Goal: Transaction & Acquisition: Purchase product/service

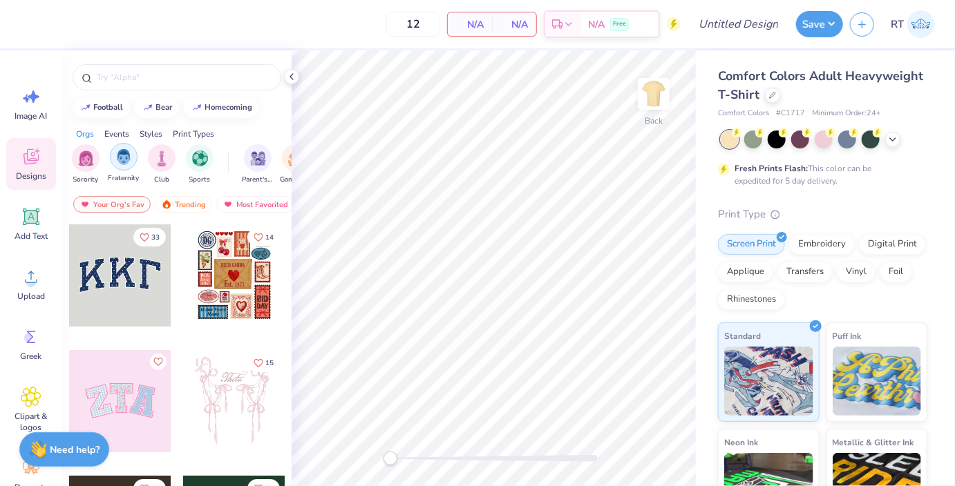
click at [126, 162] on img "filter for Fraternity" at bounding box center [123, 157] width 15 height 16
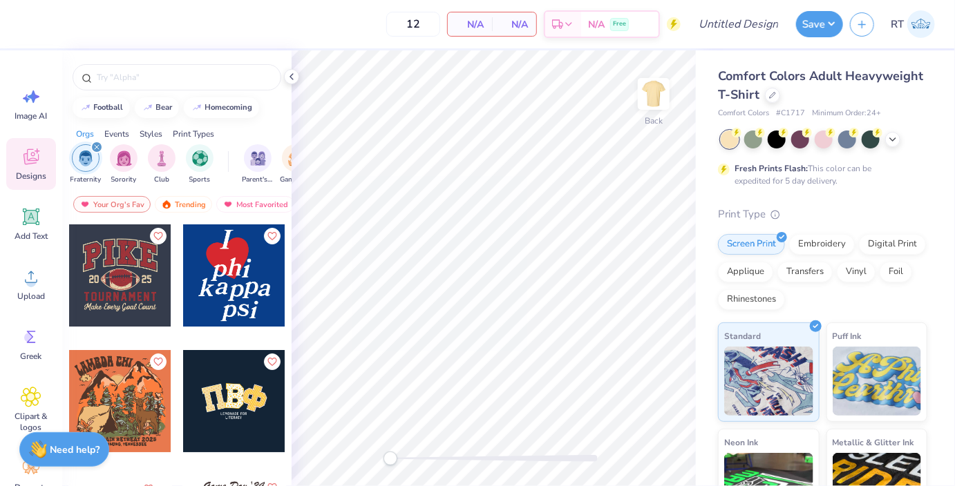
click at [123, 267] on div at bounding box center [120, 276] width 102 height 102
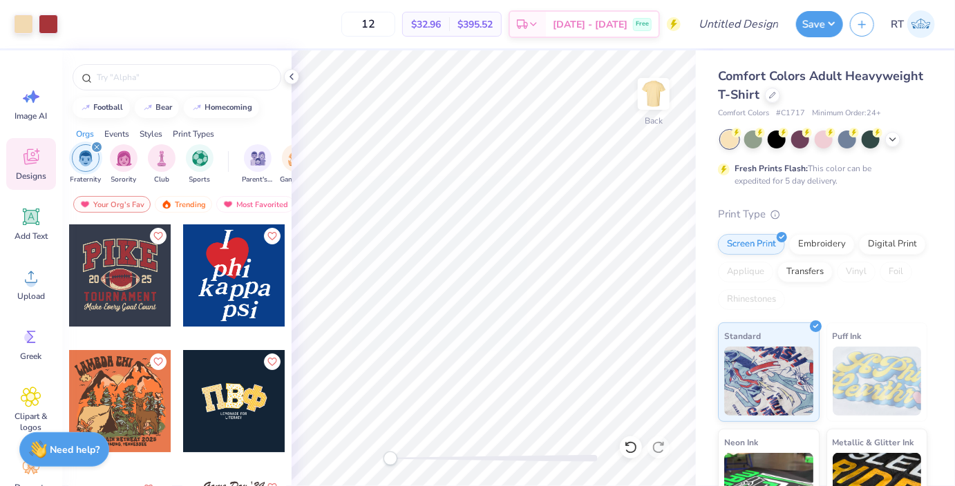
click at [110, 128] on div "Events" at bounding box center [116, 134] width 25 height 12
click at [239, 159] on img "filter for Rush & Bid" at bounding box center [238, 157] width 16 height 16
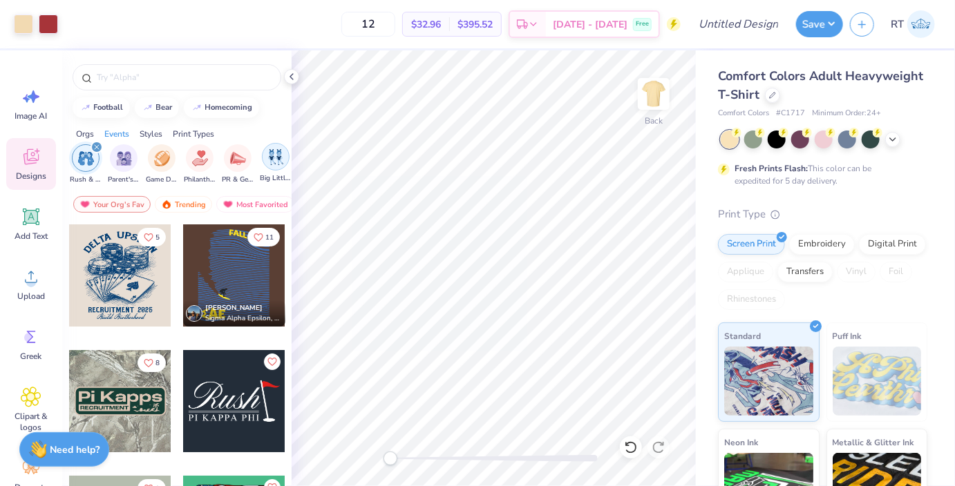
click at [265, 155] on div "filter for Big Little Reveal" at bounding box center [276, 157] width 28 height 28
click at [137, 145] on icon "filter for Rush & Bid" at bounding box center [135, 147] width 4 height 4
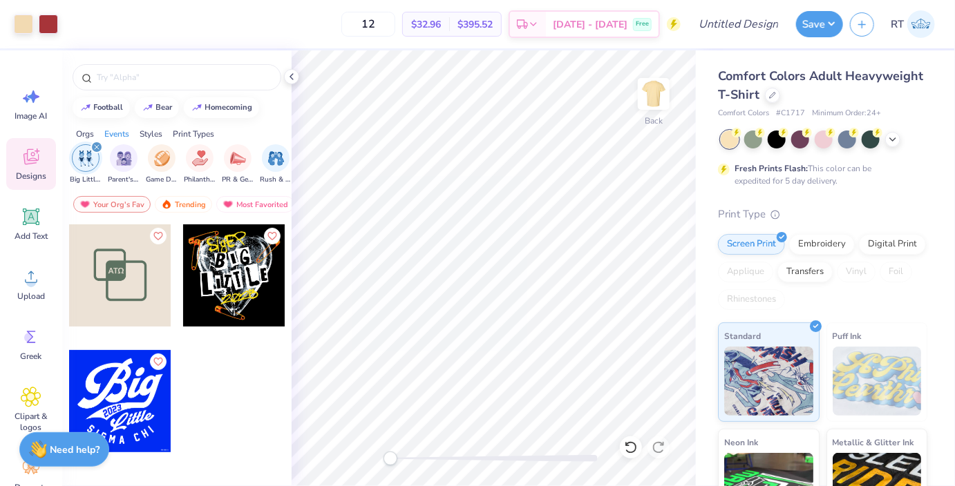
click at [99, 148] on div "filter for Big Little Reveal" at bounding box center [97, 147] width 12 height 12
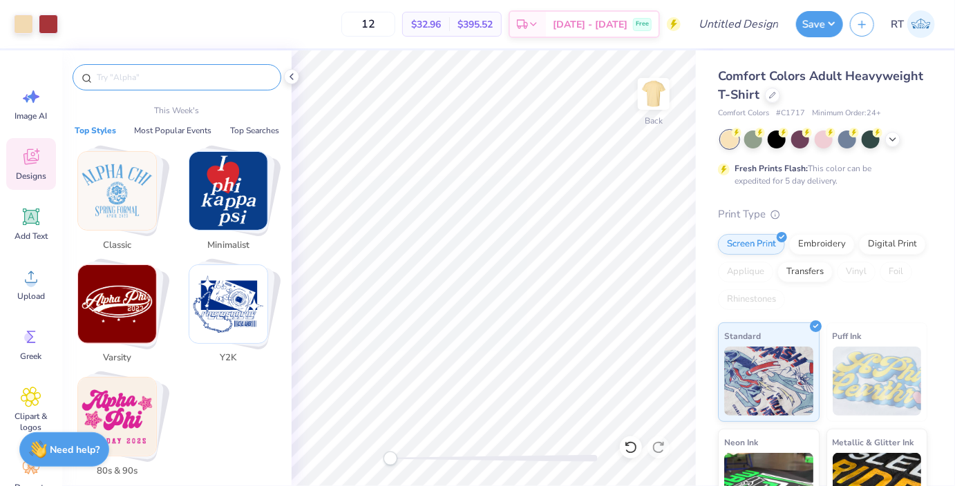
click at [117, 84] on input "text" at bounding box center [183, 77] width 177 height 14
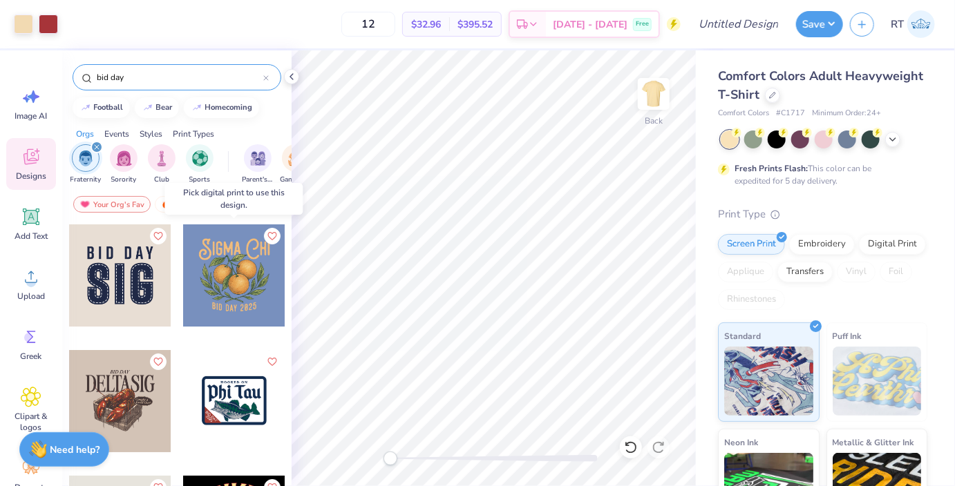
type input "bid day"
click at [223, 262] on div at bounding box center [234, 276] width 102 height 102
click at [138, 395] on div at bounding box center [120, 401] width 102 height 102
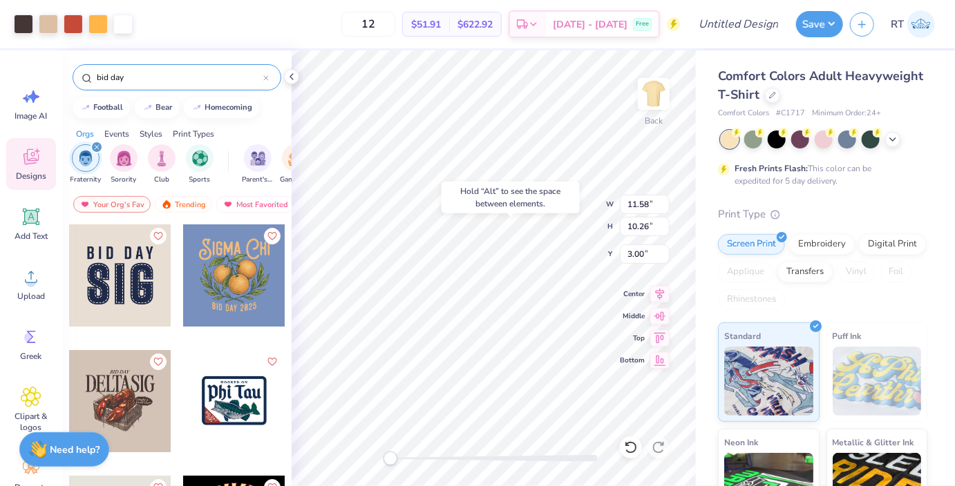
type input "11.00"
type input "10.75"
click at [891, 140] on icon at bounding box center [892, 138] width 11 height 11
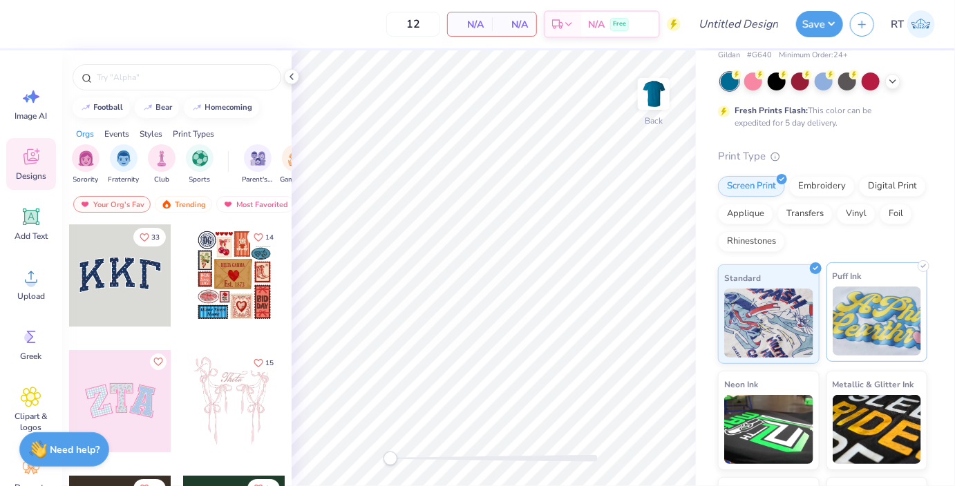
scroll to position [84, 0]
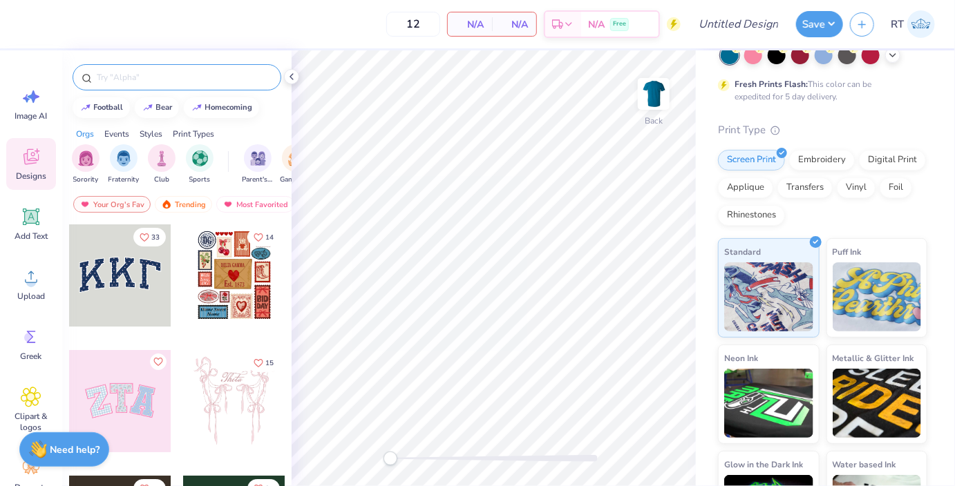
click at [180, 82] on input "text" at bounding box center [183, 77] width 177 height 14
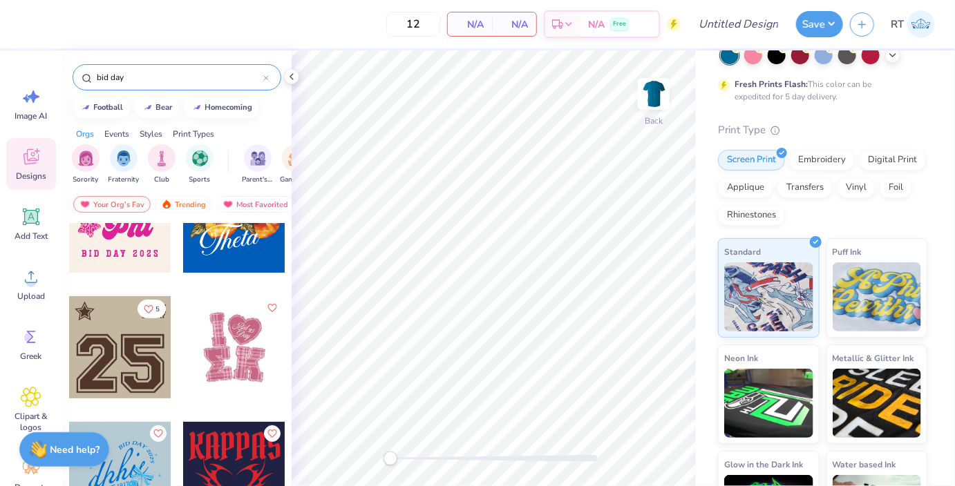
scroll to position [254, 0]
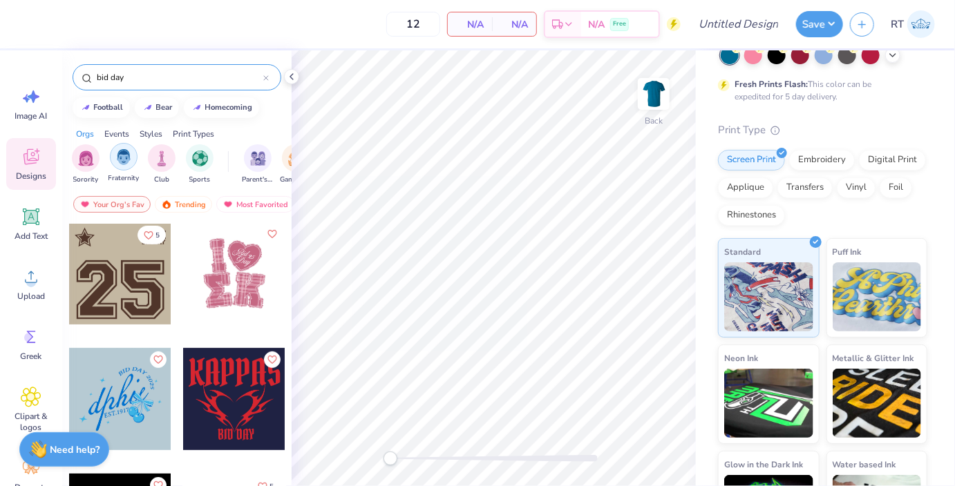
type input "bid day"
click at [131, 150] on div "filter for Fraternity" at bounding box center [124, 157] width 28 height 28
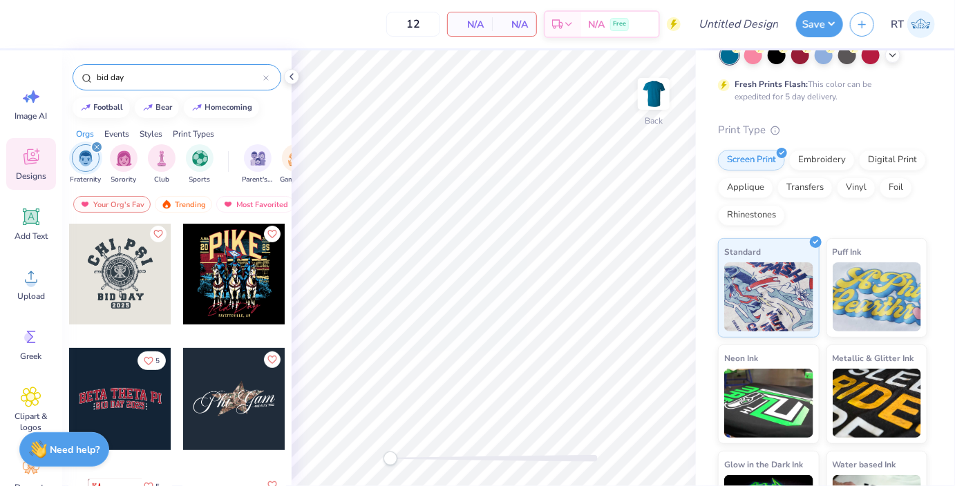
click at [140, 397] on div at bounding box center [120, 399] width 102 height 102
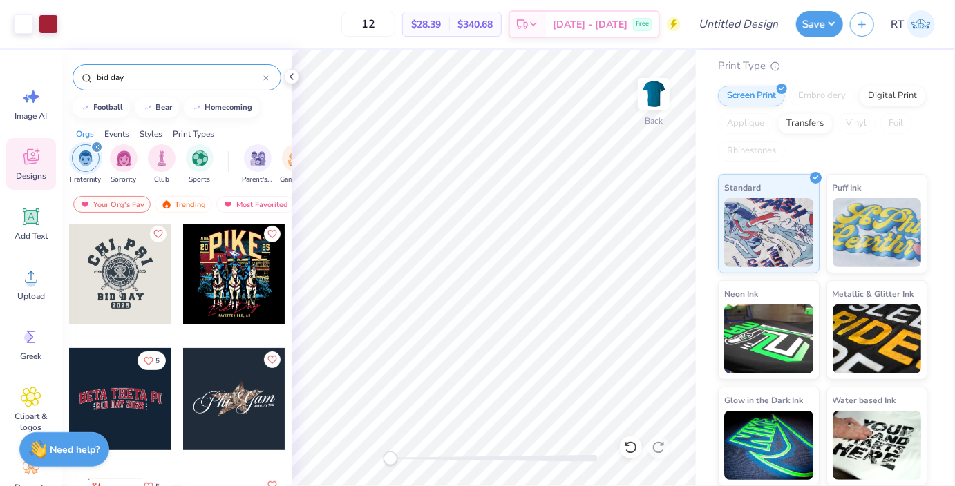
scroll to position [0, 0]
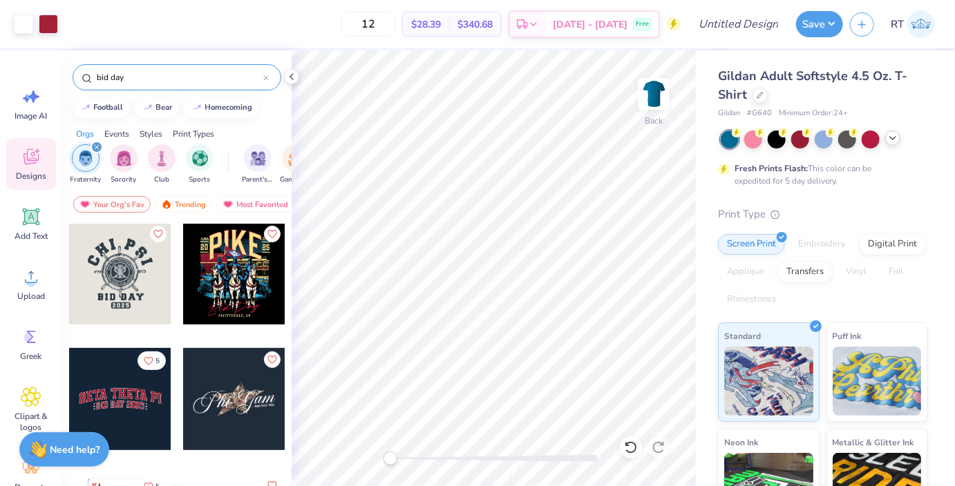
click at [886, 138] on div at bounding box center [892, 138] width 15 height 15
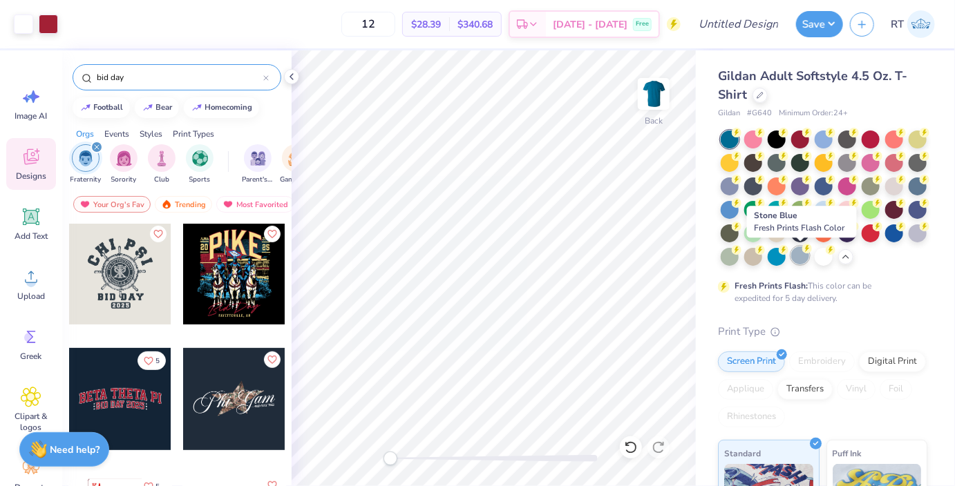
click at [804, 263] on div at bounding box center [800, 256] width 18 height 18
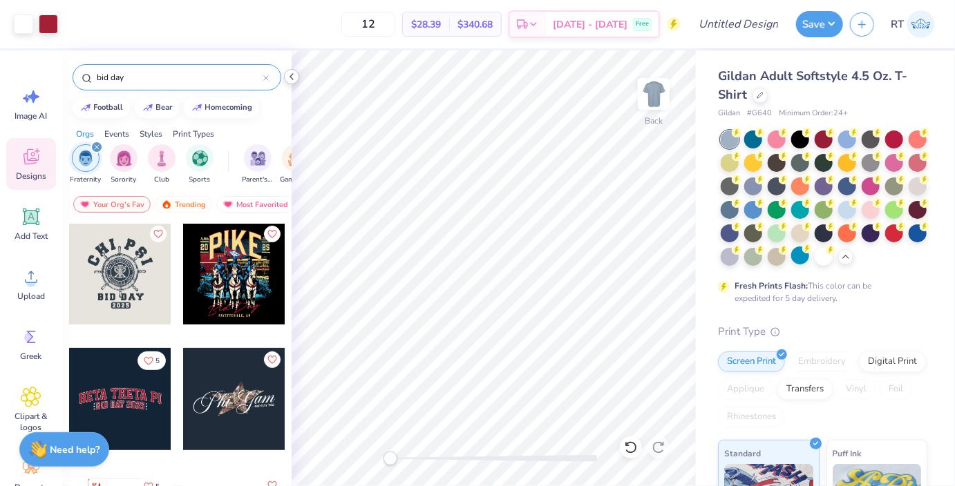
click at [294, 77] on icon at bounding box center [291, 76] width 11 height 11
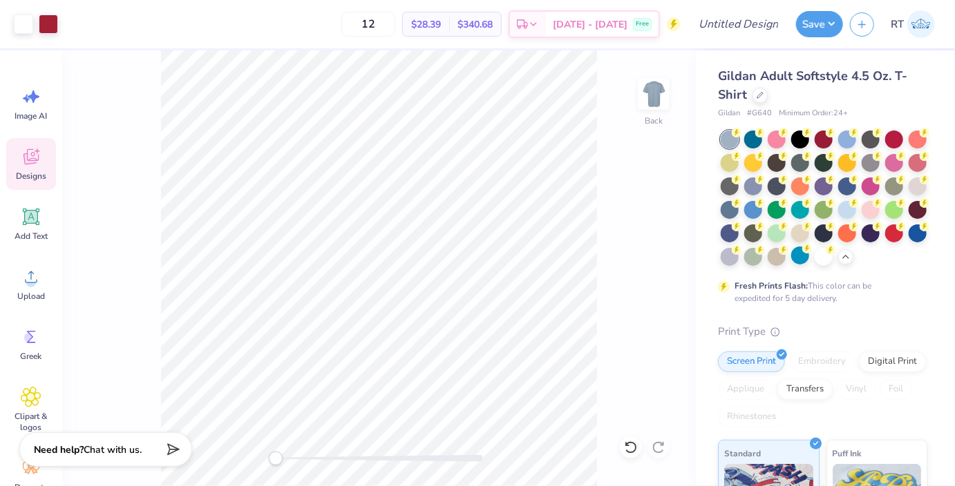
click at [931, 19] on img at bounding box center [921, 24] width 28 height 28
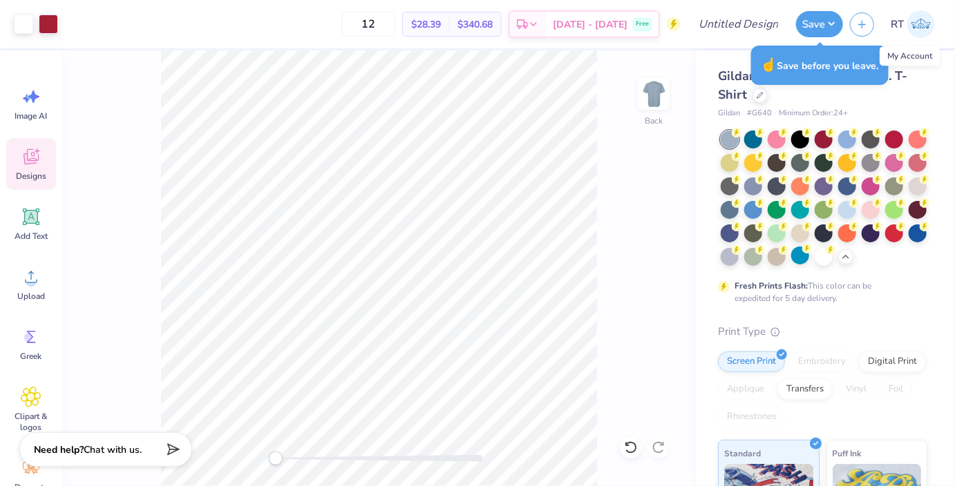
click at [50, 62] on div "Image AI Designs Add Text Upload Greek Clipart & logos Decorate" at bounding box center [31, 268] width 62 height 436
click at [21, 26] on div at bounding box center [23, 22] width 19 height 19
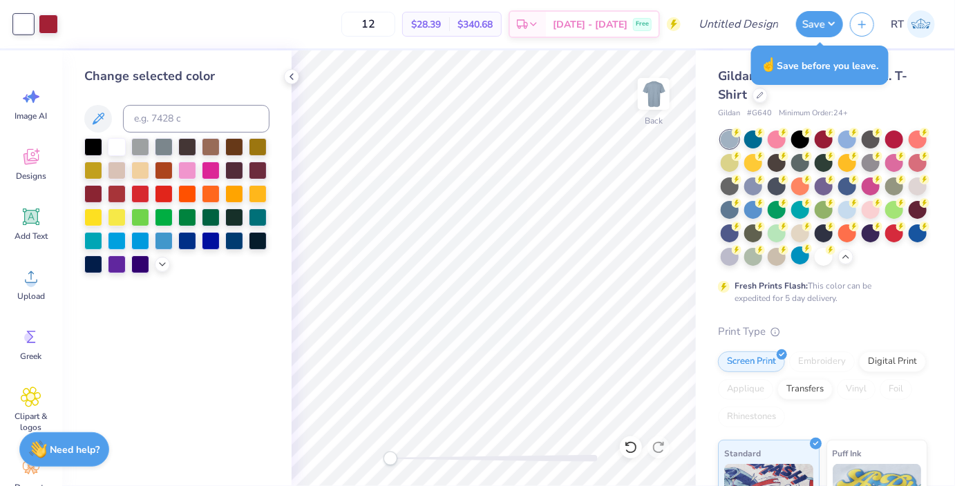
click at [355, 27] on div "12 $28.39 Per Item $340.68 Total Est. Delivery Sep 21 - 24 Free" at bounding box center [373, 24] width 616 height 48
